Goal: Check status: Check status

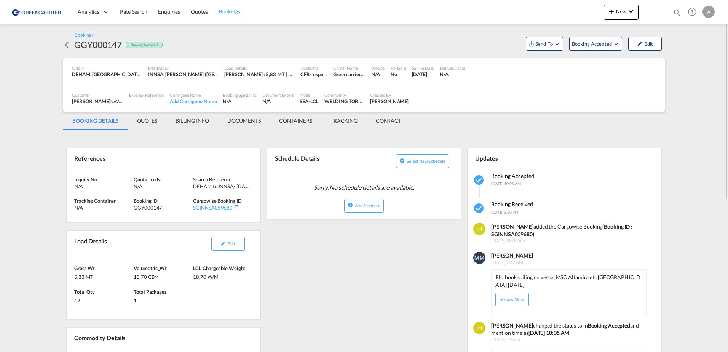
click at [68, 45] on md-icon "icon-arrow-left" at bounding box center [67, 44] width 9 height 9
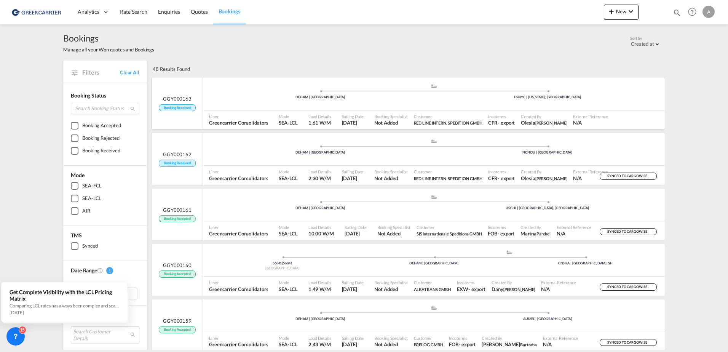
click at [188, 110] on span "Booking Received" at bounding box center [177, 107] width 37 height 7
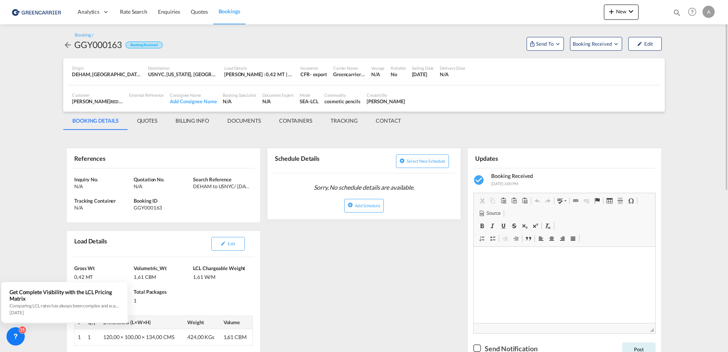
click at [588, 22] on div "Analytics Dashboard Rate Search Enquiries Quotes Bookings New Quote Bookings" at bounding box center [363, 12] width 705 height 24
click at [556, 43] on md-icon "Open demo menu" at bounding box center [557, 43] width 7 height 7
click at [561, 14] on md-backdrop at bounding box center [364, 176] width 728 height 352
click at [464, 105] on div "Customer [PERSON_NAME] RED LINE INTERN. SPEDITION GMBH , +-1 more External Refe…" at bounding box center [364, 98] width 590 height 19
click at [627, 13] on md-icon "icon-chevron-down" at bounding box center [630, 11] width 9 height 9
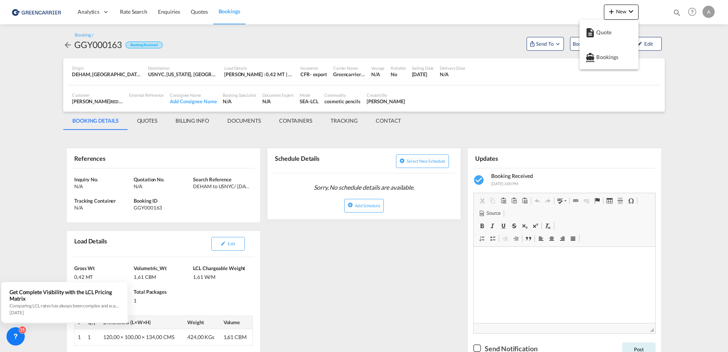
click at [487, 34] on md-backdrop at bounding box center [364, 176] width 728 height 352
click at [619, 44] on md-icon "Open demo menu" at bounding box center [616, 43] width 7 height 7
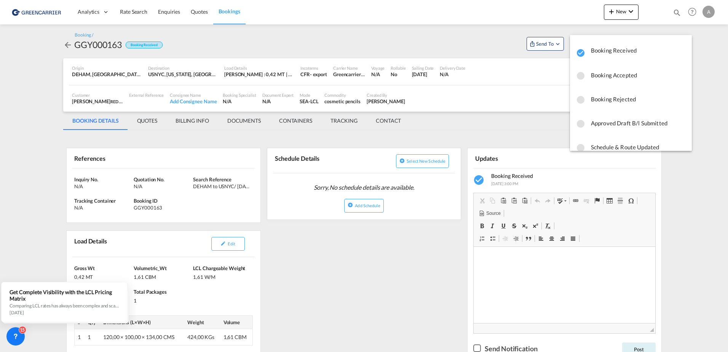
click at [585, 75] on md-icon "icon-checkbox-blank-circle" at bounding box center [580, 75] width 9 height 9
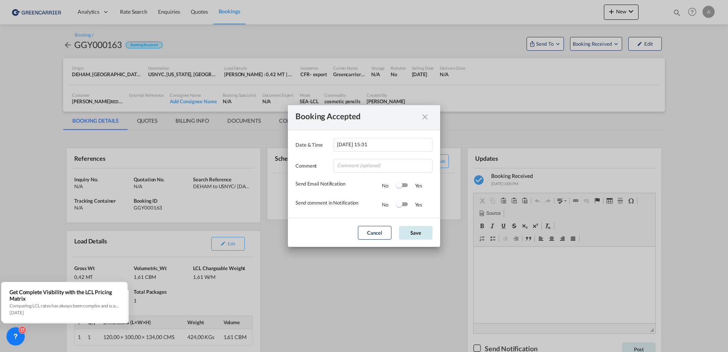
click at [408, 232] on button "Save" at bounding box center [416, 233] width 34 height 14
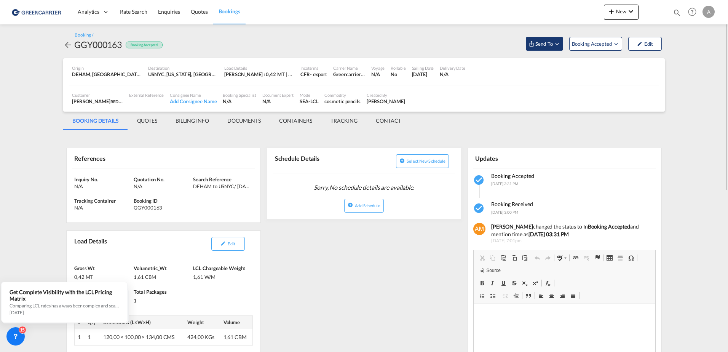
click at [549, 39] on button "Send To" at bounding box center [544, 44] width 37 height 14
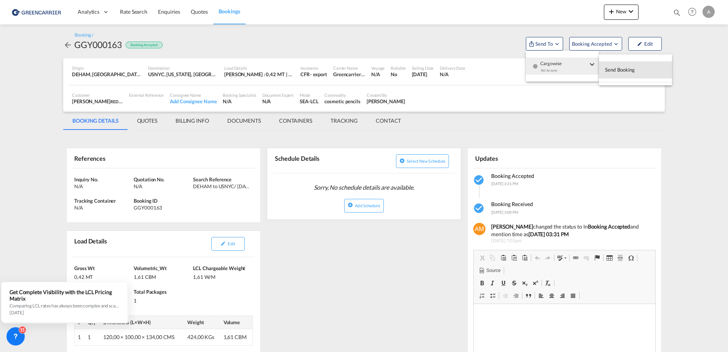
click at [641, 70] on button "Send Booking" at bounding box center [635, 69] width 73 height 17
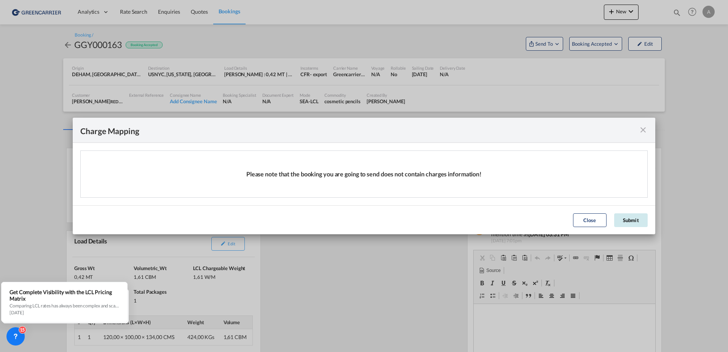
click at [634, 222] on button "Submit" at bounding box center [631, 220] width 34 height 14
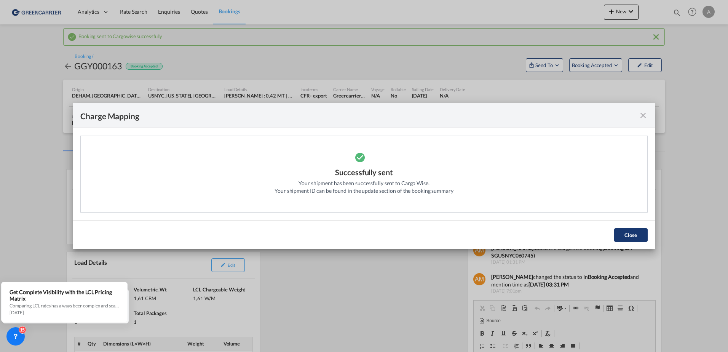
click at [622, 233] on button "Close" at bounding box center [631, 235] width 34 height 14
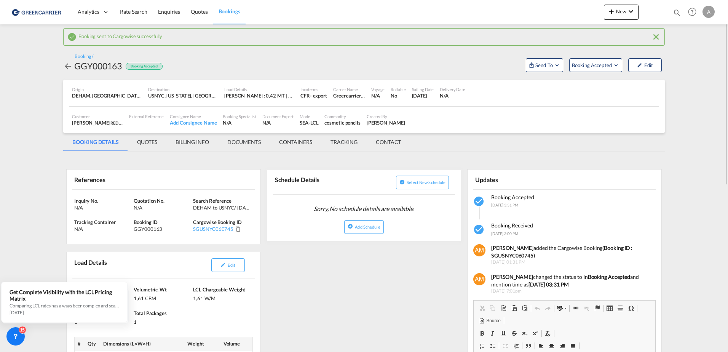
click at [161, 231] on div "GGY000163" at bounding box center [163, 228] width 58 height 7
click at [187, 231] on div "GGY000163" at bounding box center [163, 228] width 58 height 7
click at [238, 229] on md-icon "Click to Copy" at bounding box center [237, 228] width 5 height 5
click at [238, 231] on md-icon "Click to Copy" at bounding box center [237, 228] width 5 height 5
click at [237, 230] on md-icon "Click to Copy" at bounding box center [237, 228] width 5 height 5
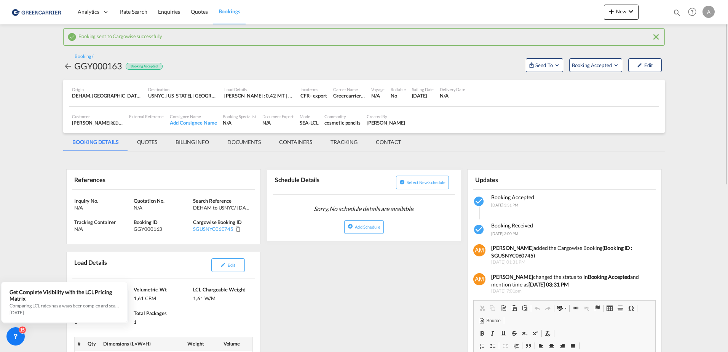
drag, startPoint x: 401, startPoint y: 124, endPoint x: 405, endPoint y: 123, distance: 3.9
click at [401, 124] on div "Created By [PERSON_NAME]" at bounding box center [386, 119] width 45 height 19
click at [416, 99] on div "[DATE]" at bounding box center [423, 95] width 22 height 7
drag, startPoint x: 412, startPoint y: 95, endPoint x: 440, endPoint y: 92, distance: 28.0
click at [437, 92] on div "Sailing Date [DATE]" at bounding box center [423, 92] width 28 height 19
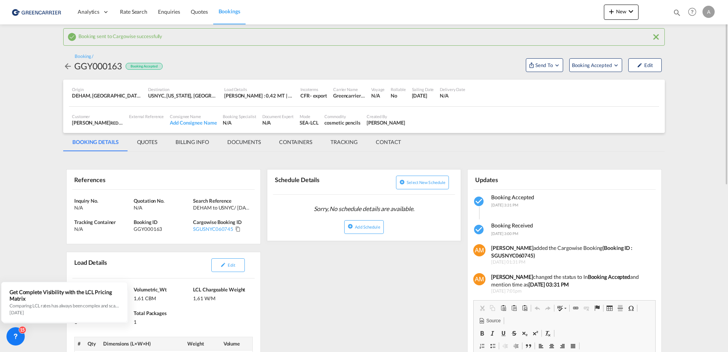
click at [434, 94] on div "[DATE]" at bounding box center [423, 95] width 22 height 7
drag, startPoint x: 436, startPoint y: 94, endPoint x: 414, endPoint y: 110, distance: 27.0
click at [414, 110] on div "Customer [PERSON_NAME] RED LINE INTERN. SPEDITION GMBH , +-1 more External Refe…" at bounding box center [364, 119] width 590 height 19
drag, startPoint x: 413, startPoint y: 96, endPoint x: 438, endPoint y: 97, distance: 25.2
click at [434, 97] on div "[DATE]" at bounding box center [423, 95] width 22 height 7
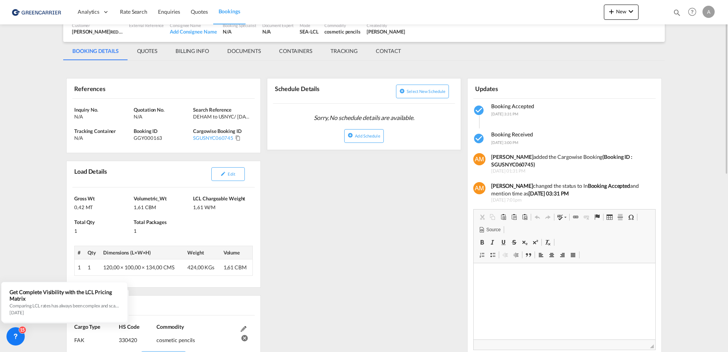
scroll to position [15, 0]
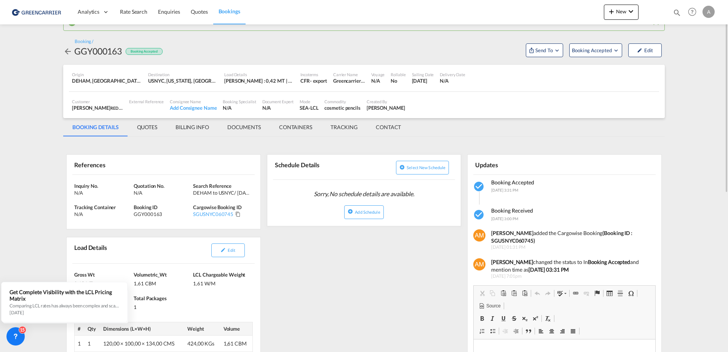
click at [415, 80] on div "[DATE]" at bounding box center [423, 80] width 22 height 7
drag, startPoint x: 407, startPoint y: 81, endPoint x: 434, endPoint y: 83, distance: 26.3
click at [434, 83] on div "Origin DEHAM, [GEOGRAPHIC_DATA], [GEOGRAPHIC_DATA], [GEOGRAPHIC_DATA], [GEOGRAP…" at bounding box center [364, 78] width 590 height 27
drag, startPoint x: 434, startPoint y: 83, endPoint x: 419, endPoint y: 85, distance: 15.0
click at [419, 85] on div "Sailing Date [DATE]" at bounding box center [423, 78] width 28 height 19
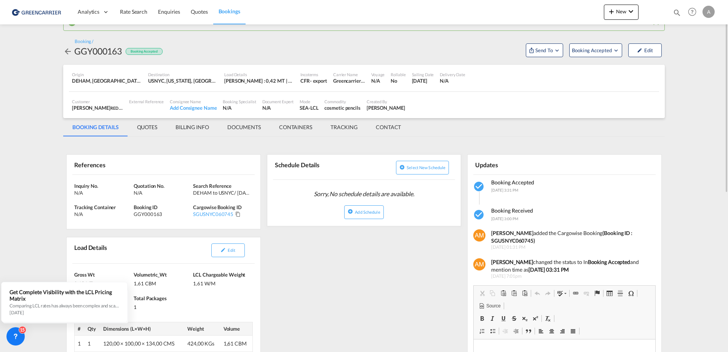
click at [434, 81] on div "[DATE]" at bounding box center [423, 80] width 22 height 7
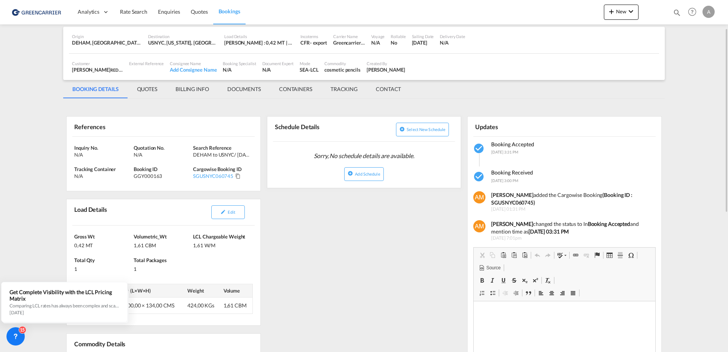
click at [308, 233] on div "References Inquiry No. N/A Quotation No. N/A Search Reference DEHAM to USNYC/ […" at bounding box center [364, 350] width 602 height 497
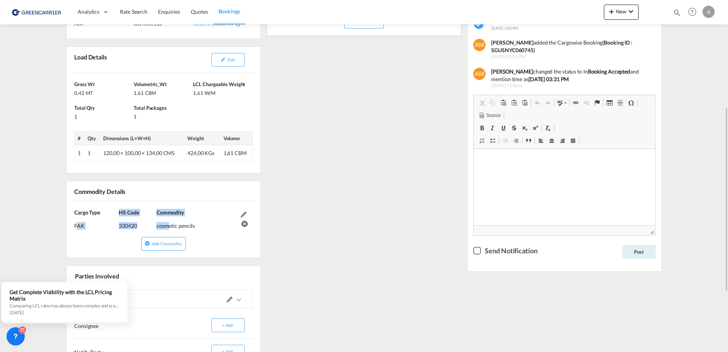
drag, startPoint x: 74, startPoint y: 227, endPoint x: 163, endPoint y: 227, distance: 89.5
click at [163, 227] on div "Cargo Type FAK (IMCO Code : 0) HS Code 330420 Commodity cosmetic pencils" at bounding box center [164, 219] width 194 height 36
drag, startPoint x: 163, startPoint y: 227, endPoint x: 189, endPoint y: 226, distance: 25.5
click at [186, 226] on div "cosmetic pencils" at bounding box center [197, 222] width 80 height 13
drag, startPoint x: 174, startPoint y: 222, endPoint x: 121, endPoint y: 227, distance: 53.1
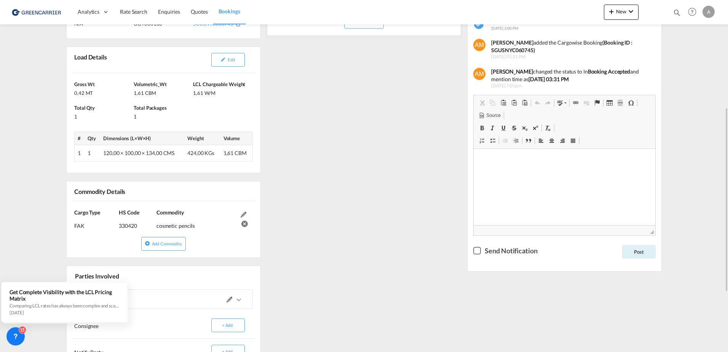
click at [121, 227] on div "Cargo Type FAK (IMCO Code : 0) HS Code 330420 Commodity cosmetic pencils" at bounding box center [164, 219] width 194 height 36
drag, startPoint x: 121, startPoint y: 227, endPoint x: 112, endPoint y: 228, distance: 9.2
click at [112, 228] on div "FAK (IMCO Code : 0)" at bounding box center [96, 222] width 45 height 13
drag, startPoint x: 119, startPoint y: 225, endPoint x: 137, endPoint y: 227, distance: 18.3
click at [137, 227] on div "330420" at bounding box center [137, 222] width 36 height 13
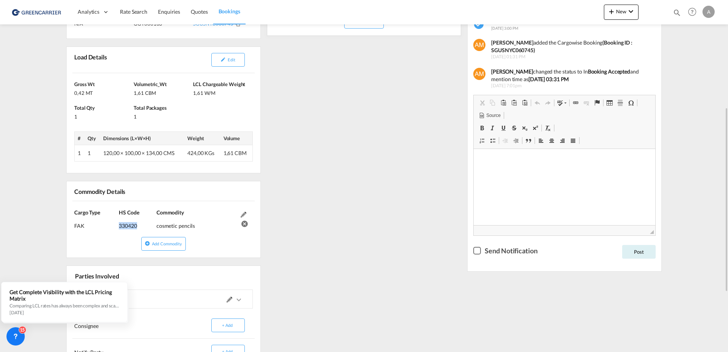
drag, startPoint x: 137, startPoint y: 227, endPoint x: 131, endPoint y: 224, distance: 6.3
copy div "330420"
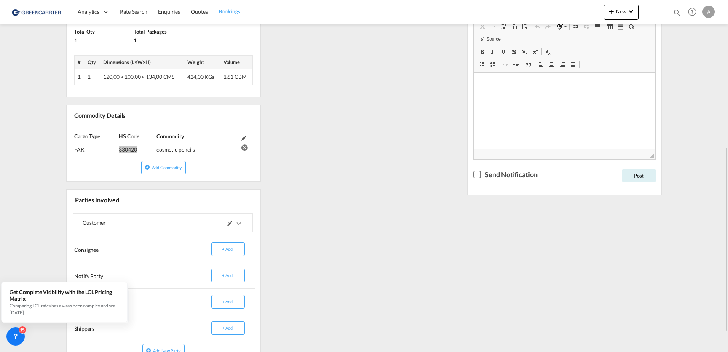
scroll to position [319, 0]
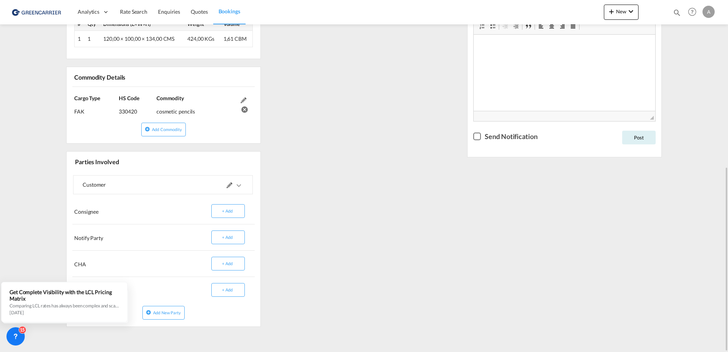
click at [358, 208] on div "References Inquiry No. N/A Quotation No. N/A Search Reference DEHAM to USNYC/ […" at bounding box center [364, 84] width 602 height 497
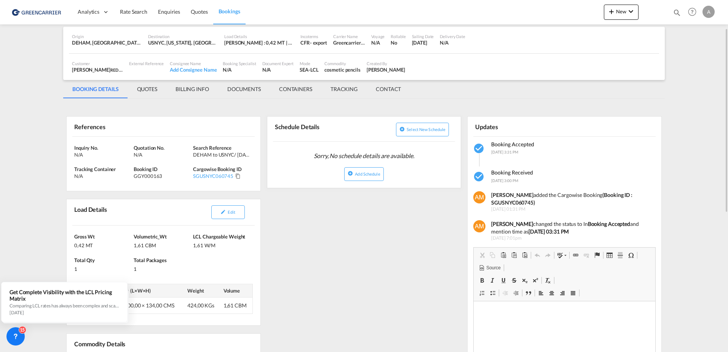
scroll to position [0, 0]
